Goal: Transaction & Acquisition: Purchase product/service

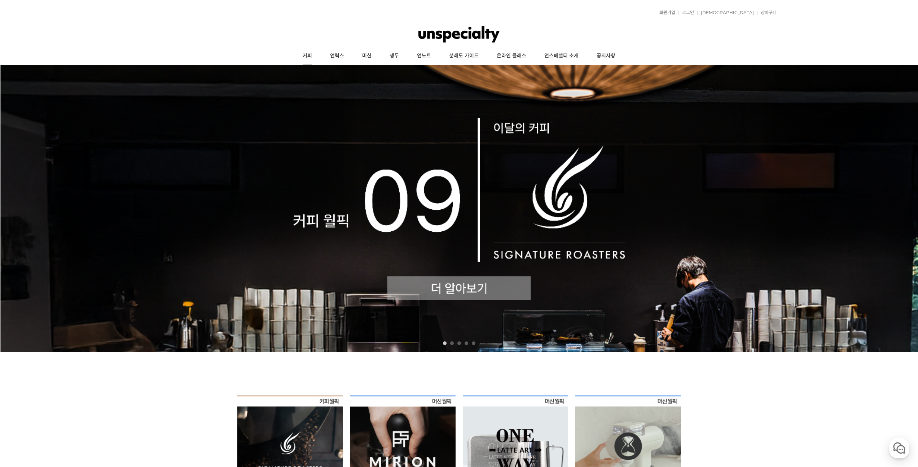
click at [313, 61] on link "커피" at bounding box center [306, 56] width 27 height 18
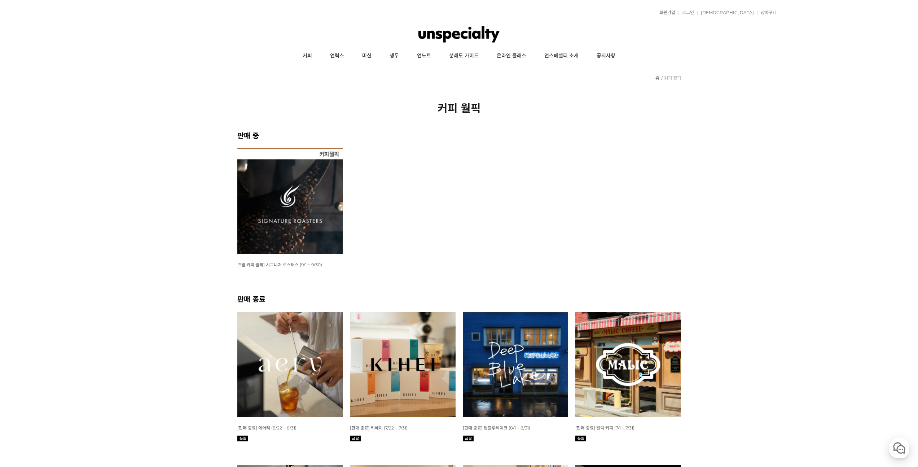
click at [310, 190] on img at bounding box center [290, 201] width 106 height 106
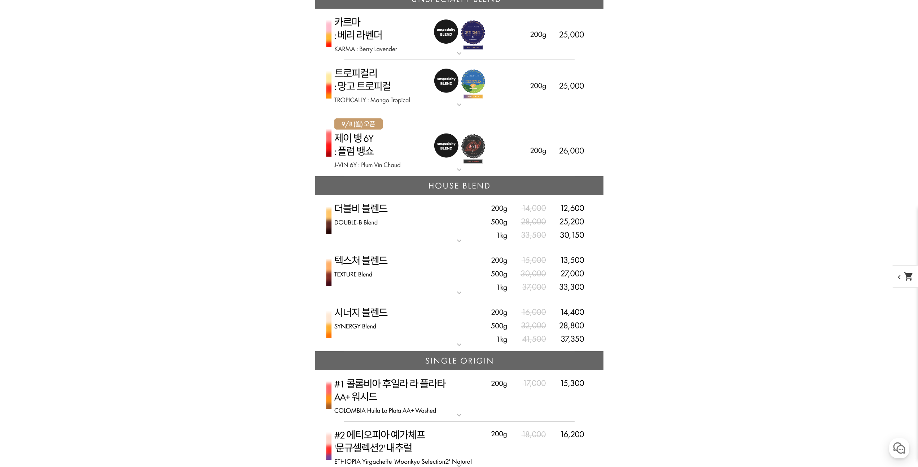
scroll to position [1748, 0]
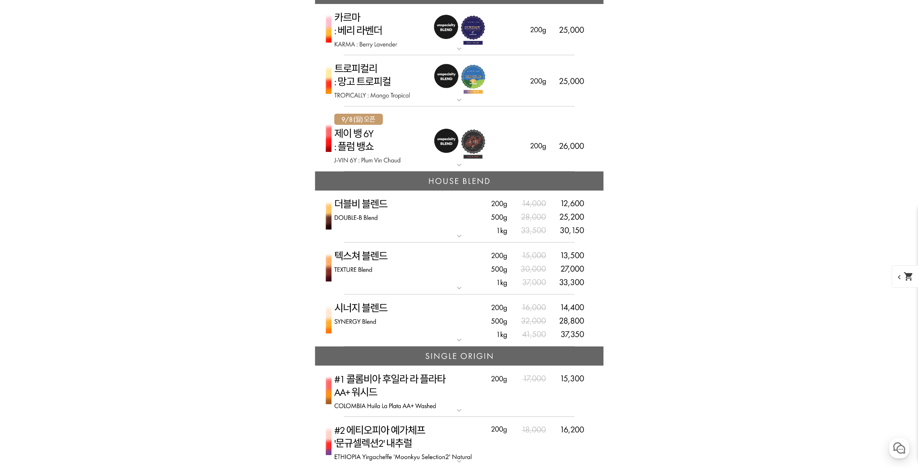
click at [399, 167] on img at bounding box center [459, 138] width 288 height 65
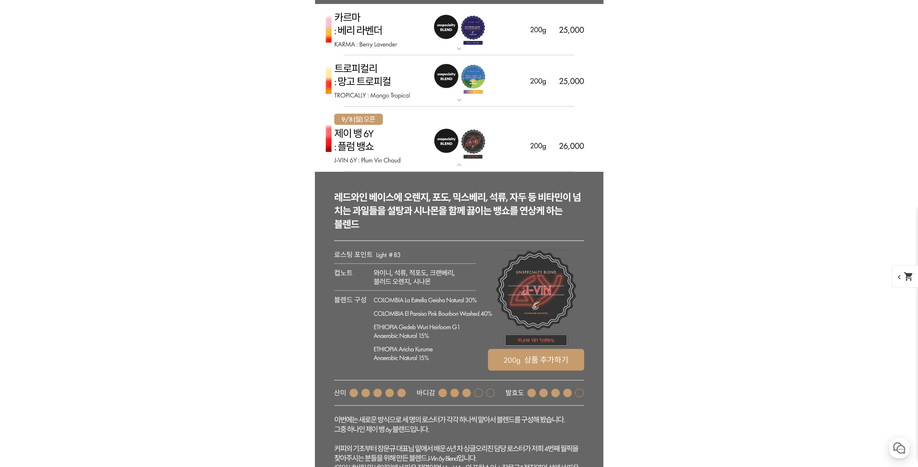
click at [399, 168] on img at bounding box center [459, 138] width 288 height 65
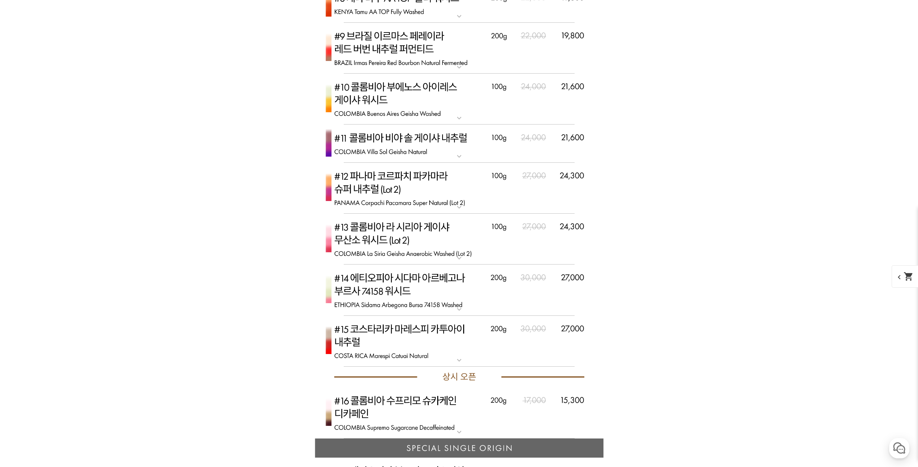
scroll to position [2511, 0]
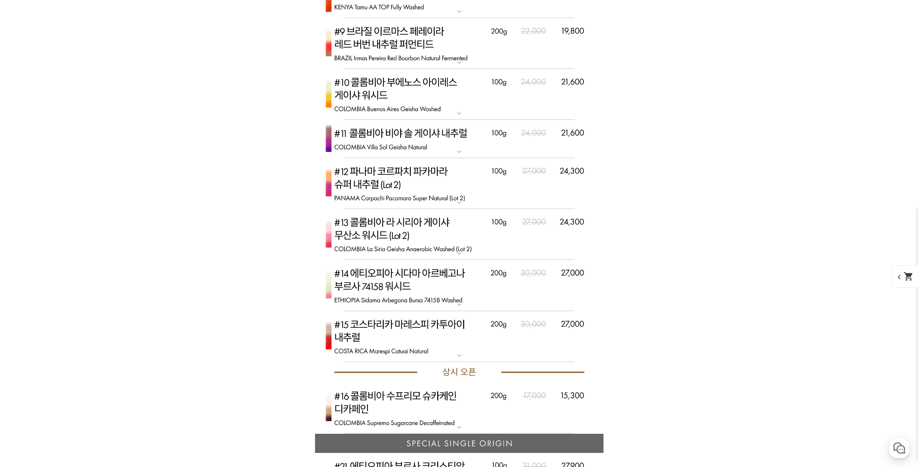
click at [397, 201] on img at bounding box center [459, 183] width 288 height 51
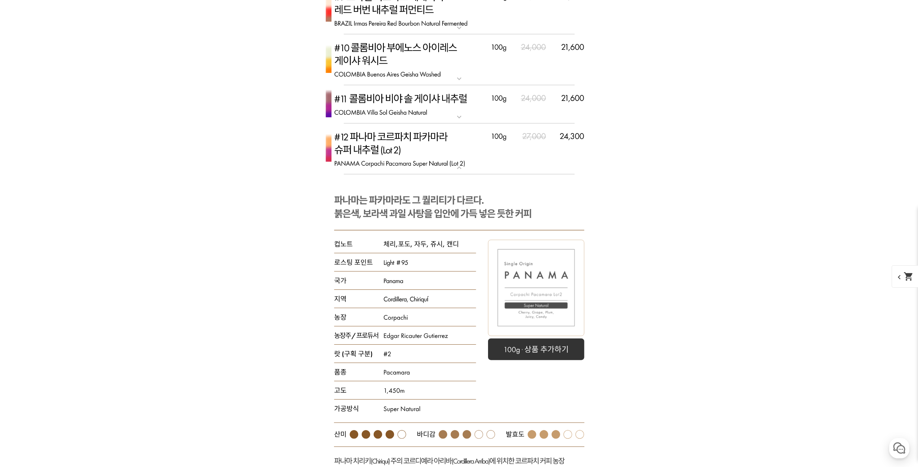
scroll to position [2565, 0]
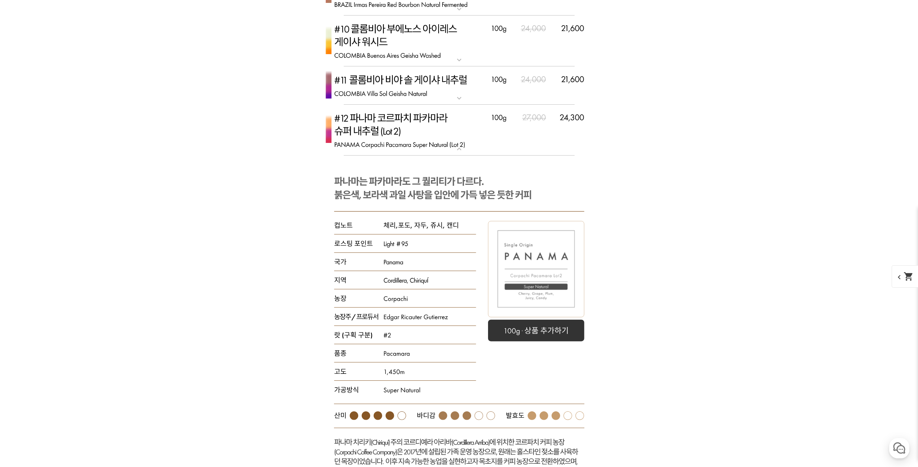
click at [413, 147] on img at bounding box center [459, 130] width 288 height 51
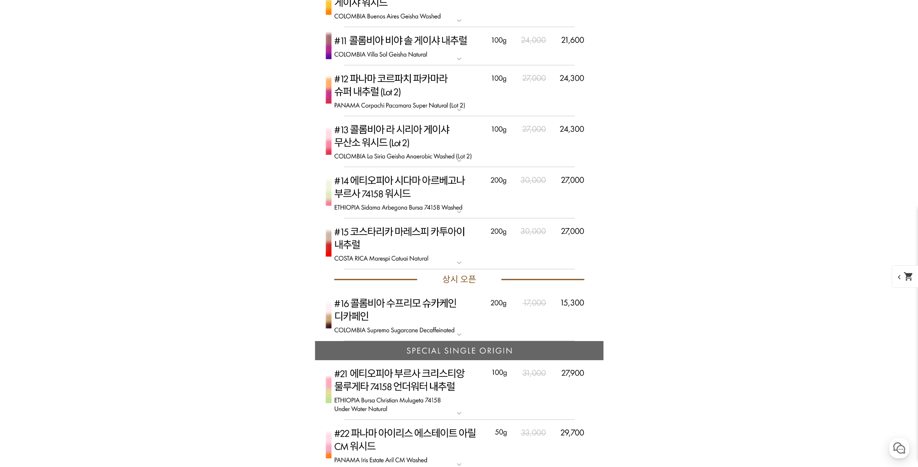
scroll to position [2613, 0]
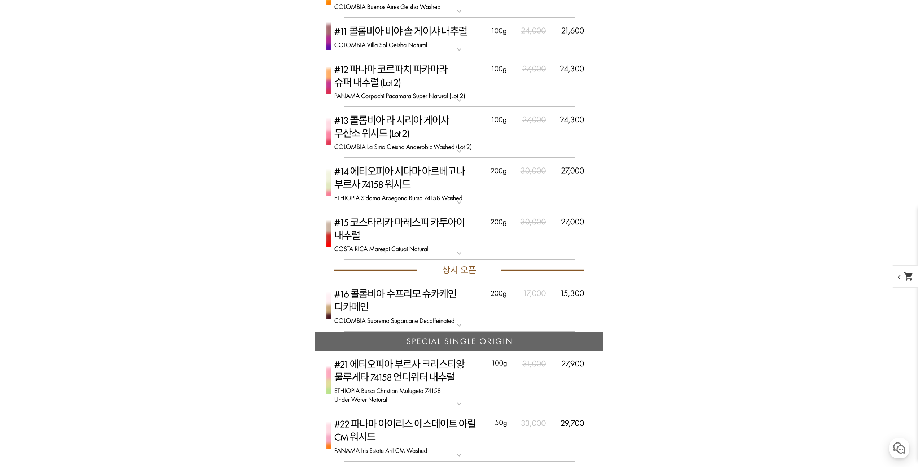
click at [409, 198] on img at bounding box center [459, 183] width 288 height 51
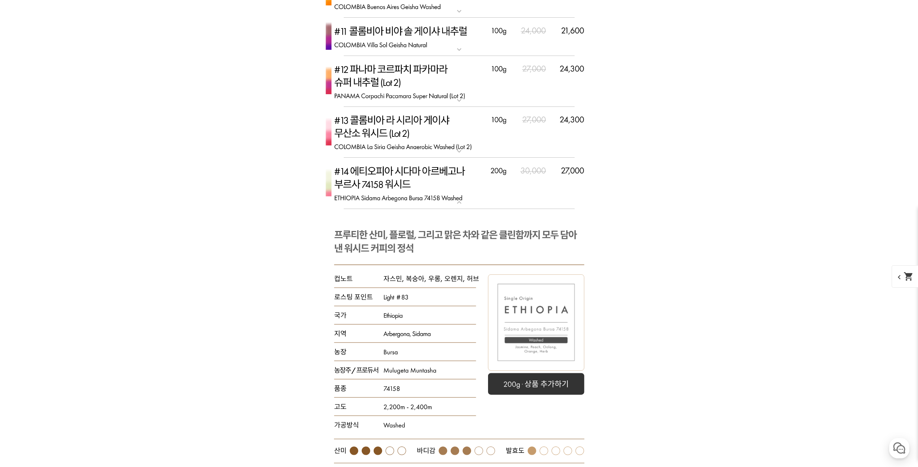
click at [409, 198] on img at bounding box center [459, 183] width 288 height 51
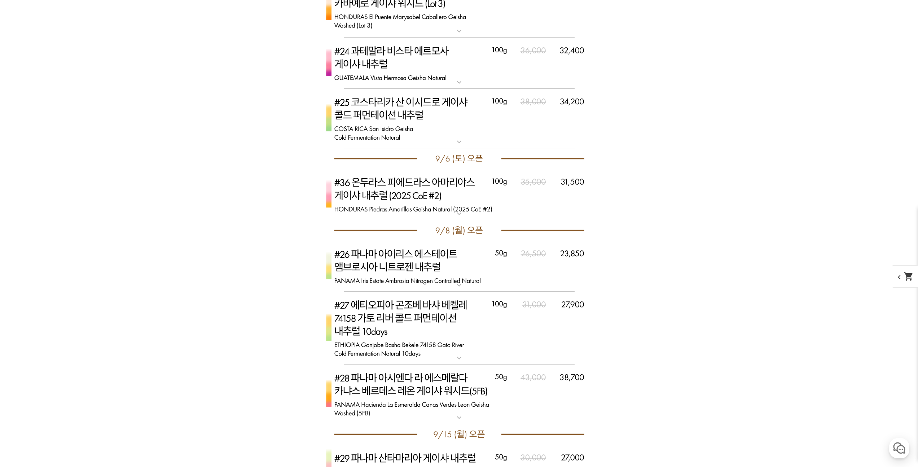
scroll to position [3114, 0]
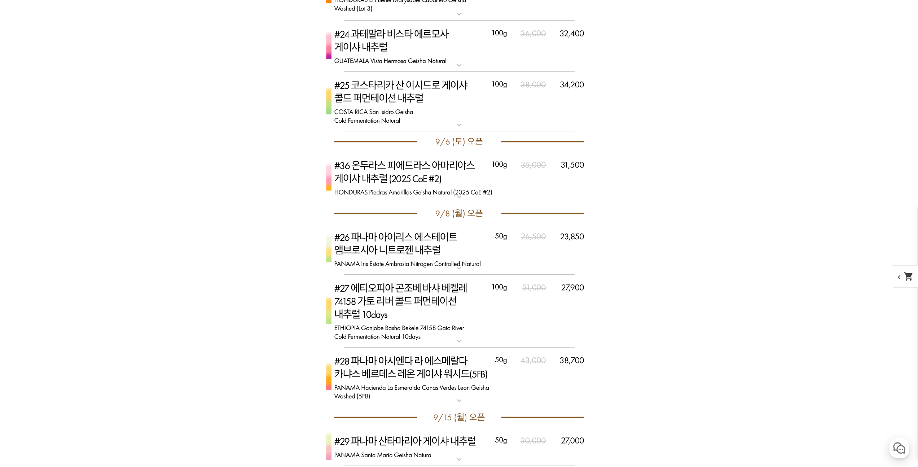
click at [462, 264] on img at bounding box center [459, 249] width 288 height 51
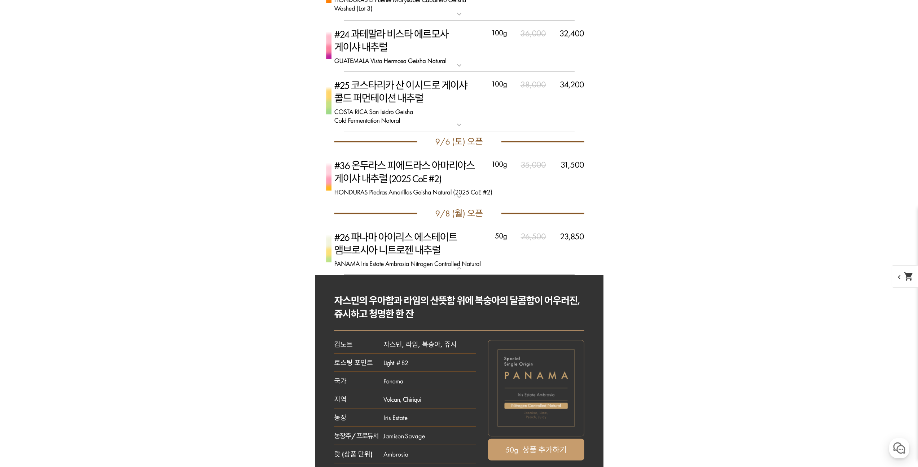
click at [462, 264] on img at bounding box center [459, 249] width 288 height 51
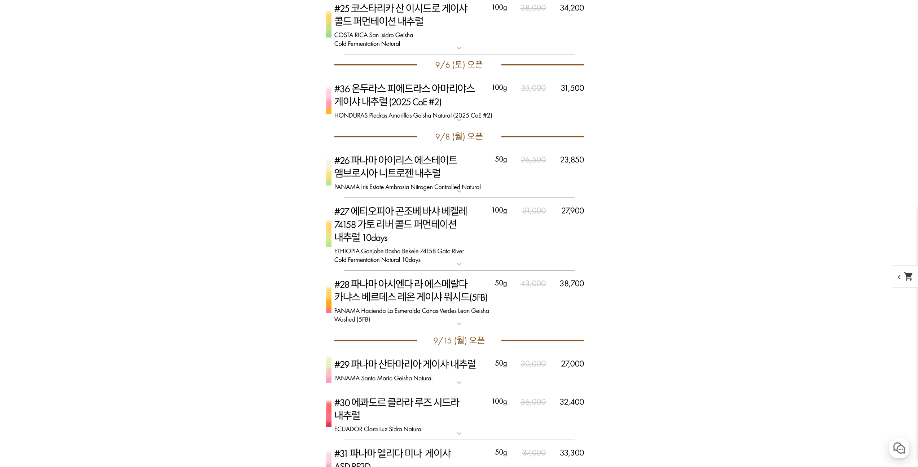
scroll to position [3196, 0]
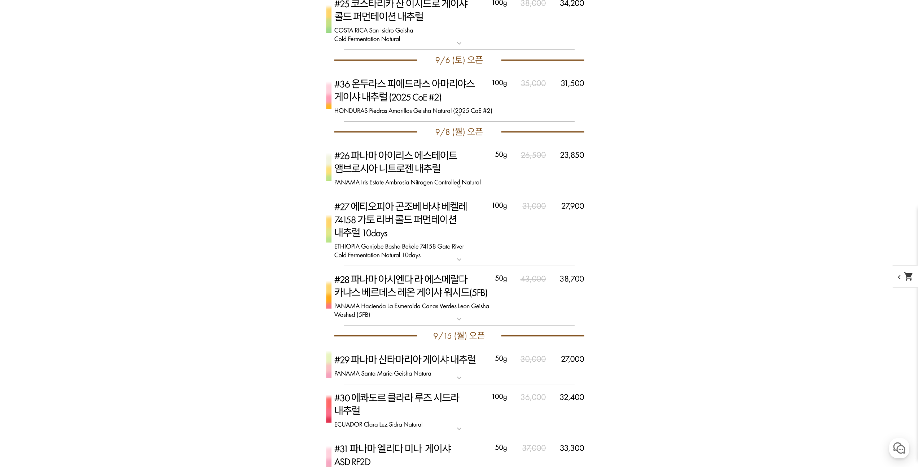
click at [418, 242] on img at bounding box center [459, 229] width 288 height 73
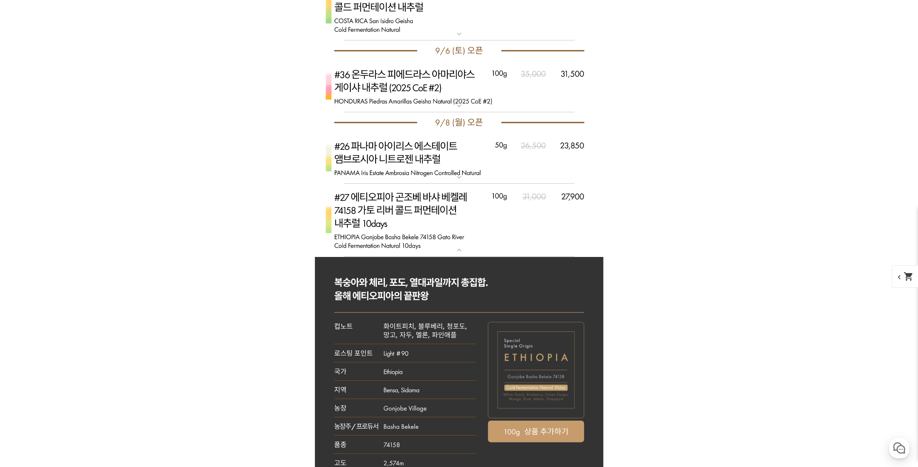
scroll to position [3210, 0]
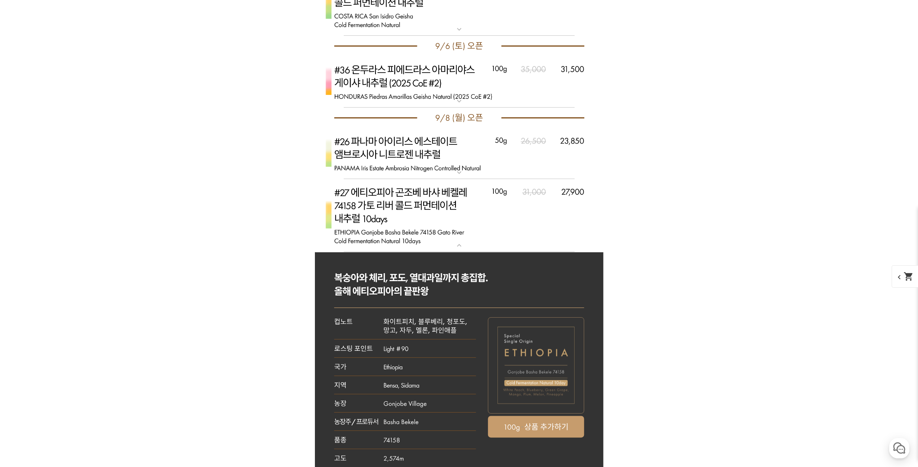
click at [415, 242] on img at bounding box center [459, 215] width 288 height 73
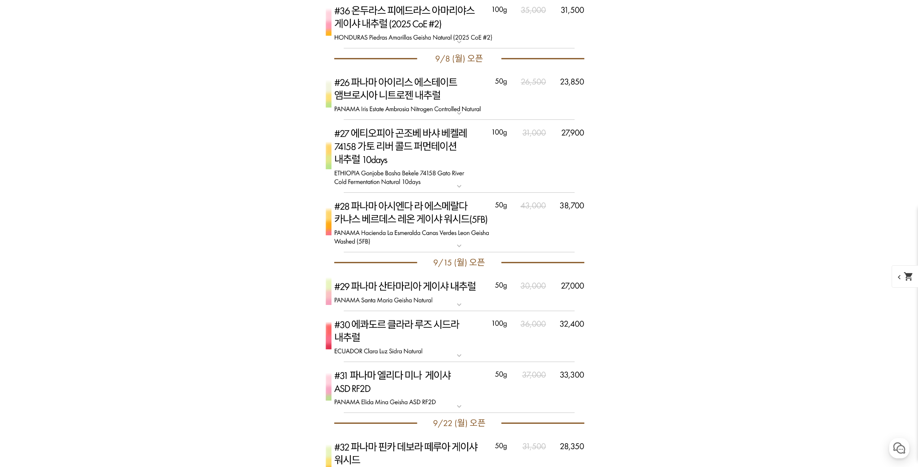
scroll to position [3279, 0]
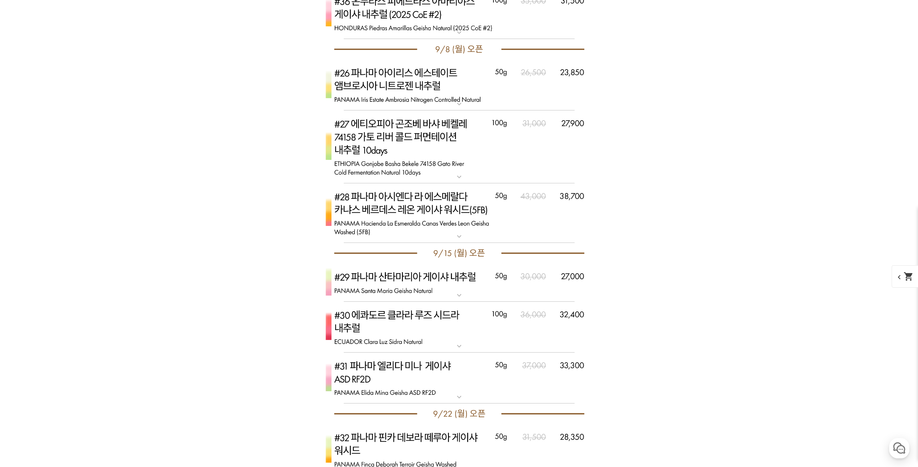
click at [415, 230] on img at bounding box center [459, 213] width 288 height 60
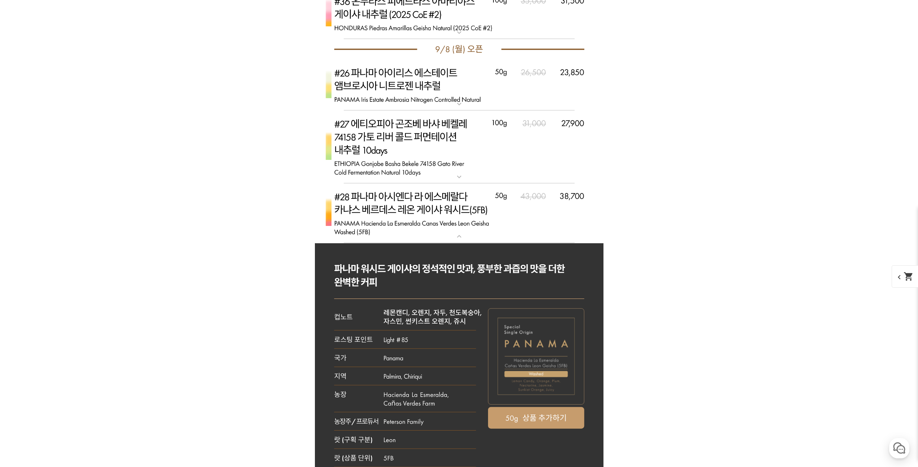
click at [415, 231] on img at bounding box center [459, 213] width 288 height 60
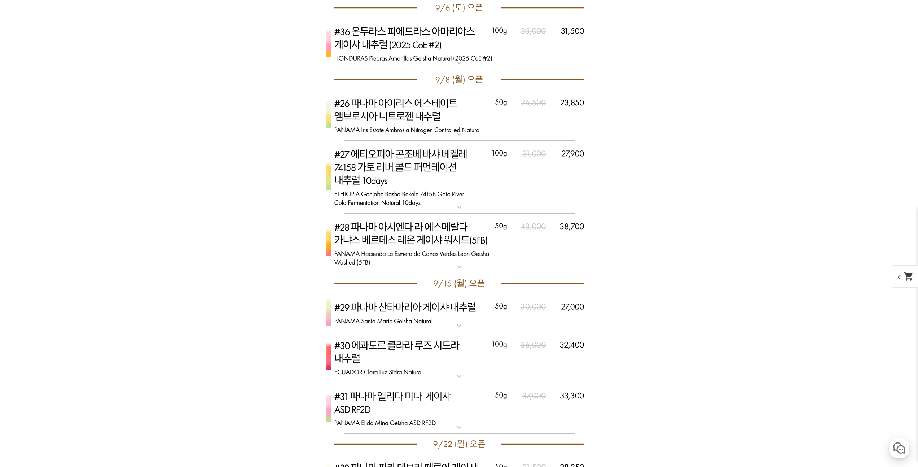
scroll to position [3100, 0]
